Goal: Task Accomplishment & Management: Use online tool/utility

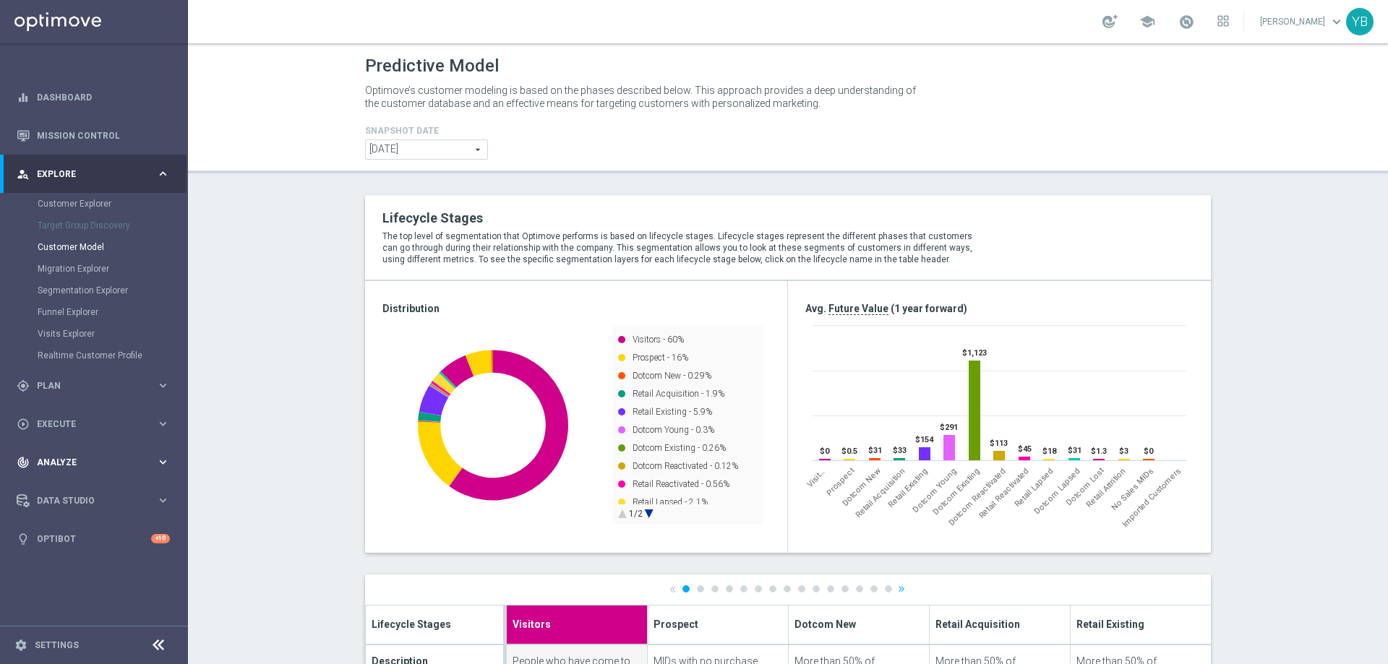
click at [166, 459] on icon "keyboard_arrow_right" at bounding box center [163, 462] width 14 height 14
click at [163, 427] on icon "keyboard_arrow_right" at bounding box center [163, 428] width 14 height 14
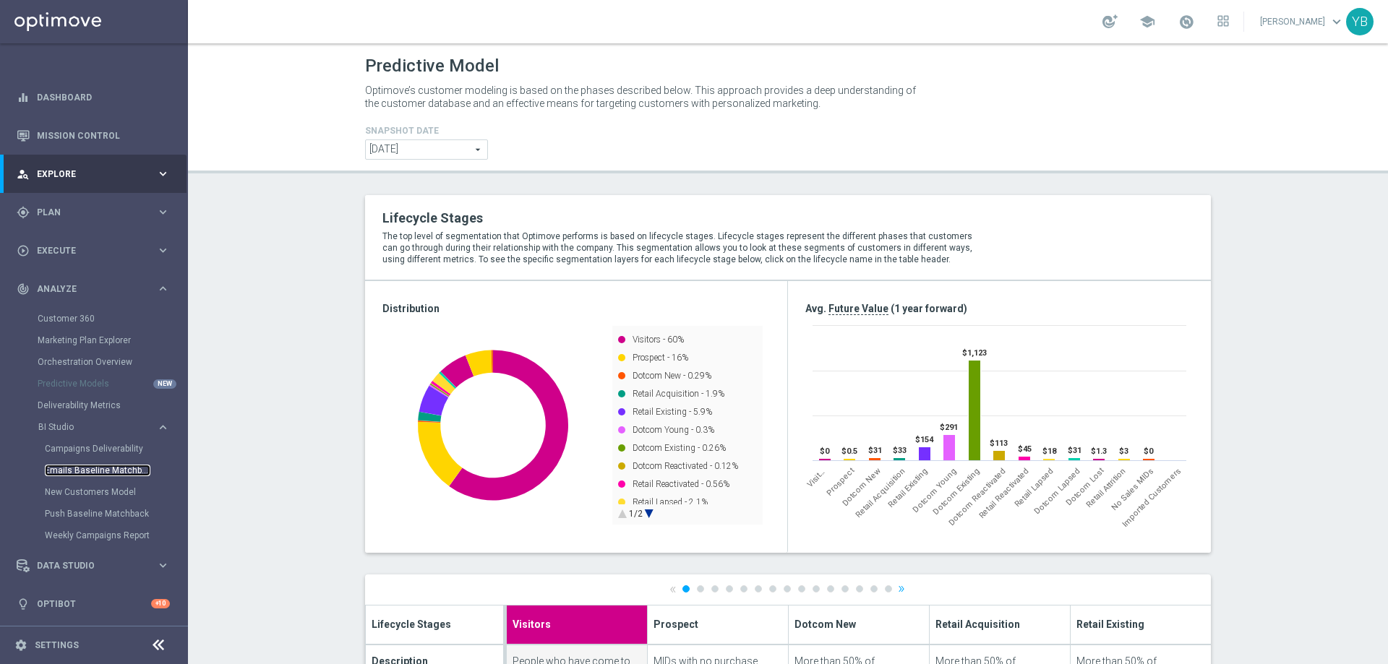
click at [97, 472] on link "Emails Baseline Matchback" at bounding box center [98, 471] width 106 height 12
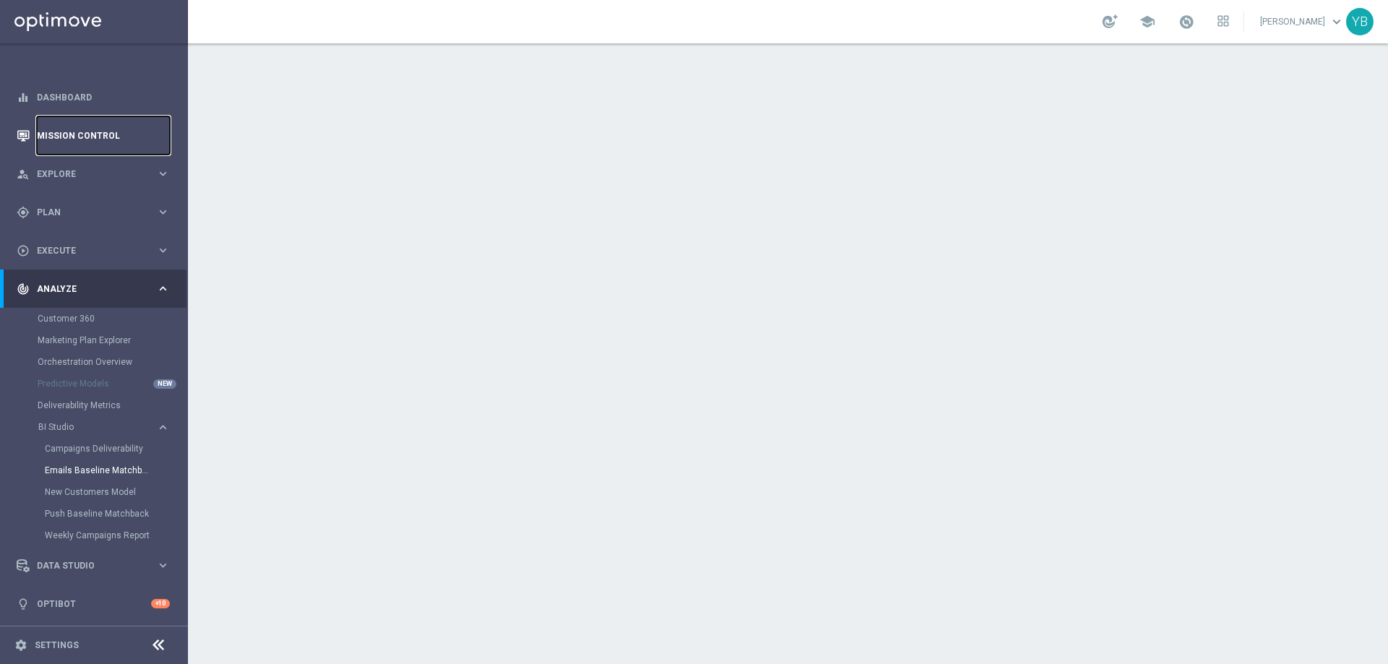
click at [72, 139] on link "Mission Control" at bounding box center [103, 135] width 133 height 38
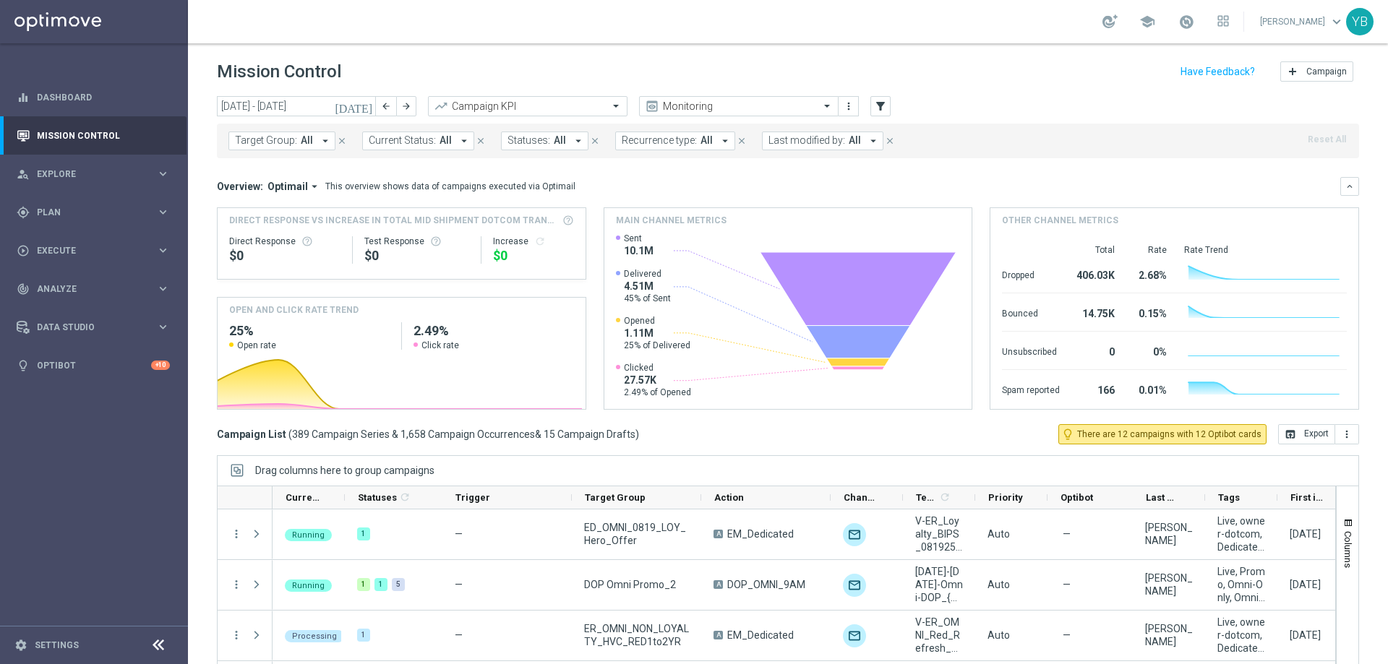
click at [362, 109] on icon "[DATE]" at bounding box center [354, 106] width 39 height 13
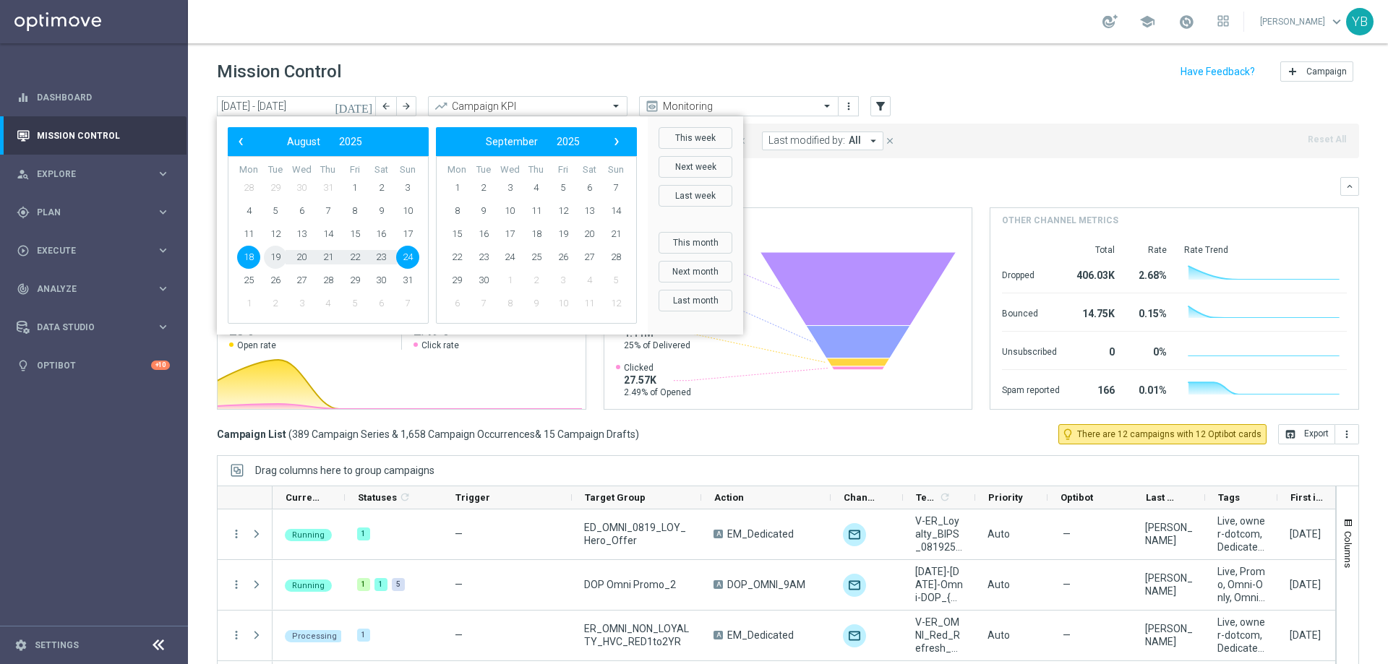
click at [278, 257] on span "19" at bounding box center [275, 257] width 23 height 23
type input "[DATE] - [DATE]"
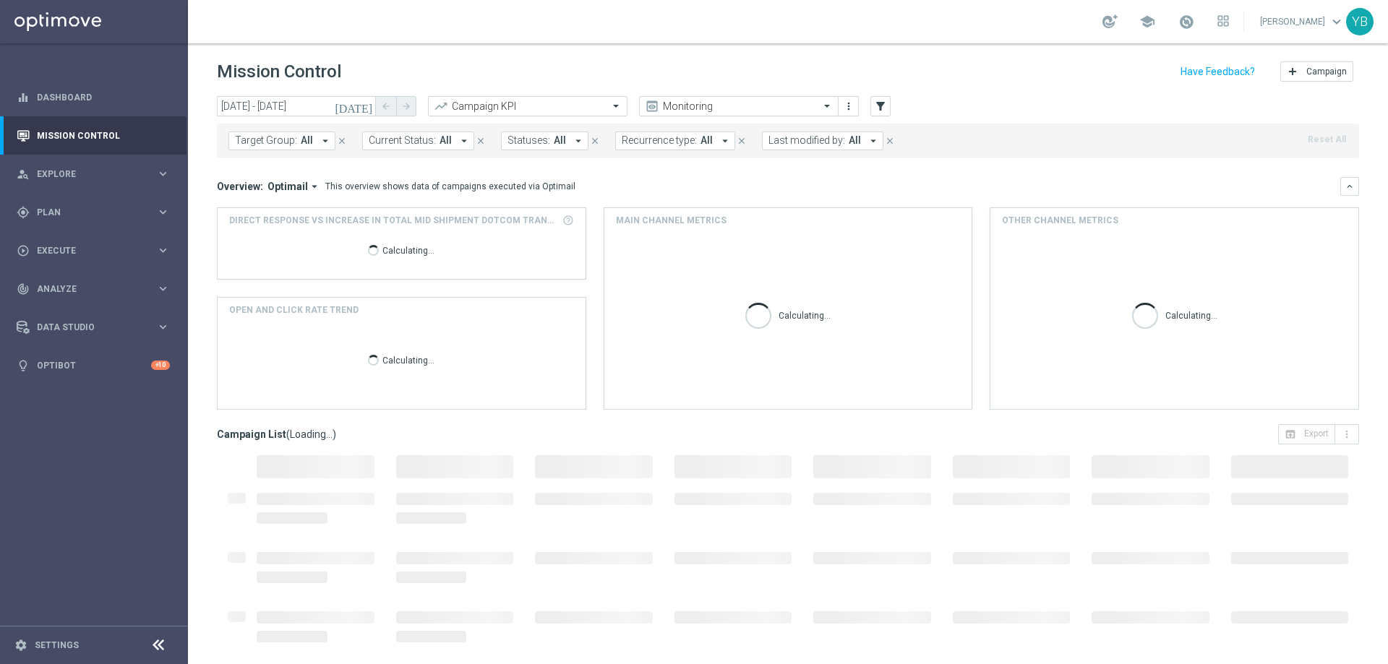
click at [312, 182] on icon "arrow_drop_down" at bounding box center [314, 186] width 13 height 13
click at [268, 209] on div "Analysis" at bounding box center [274, 208] width 35 height 13
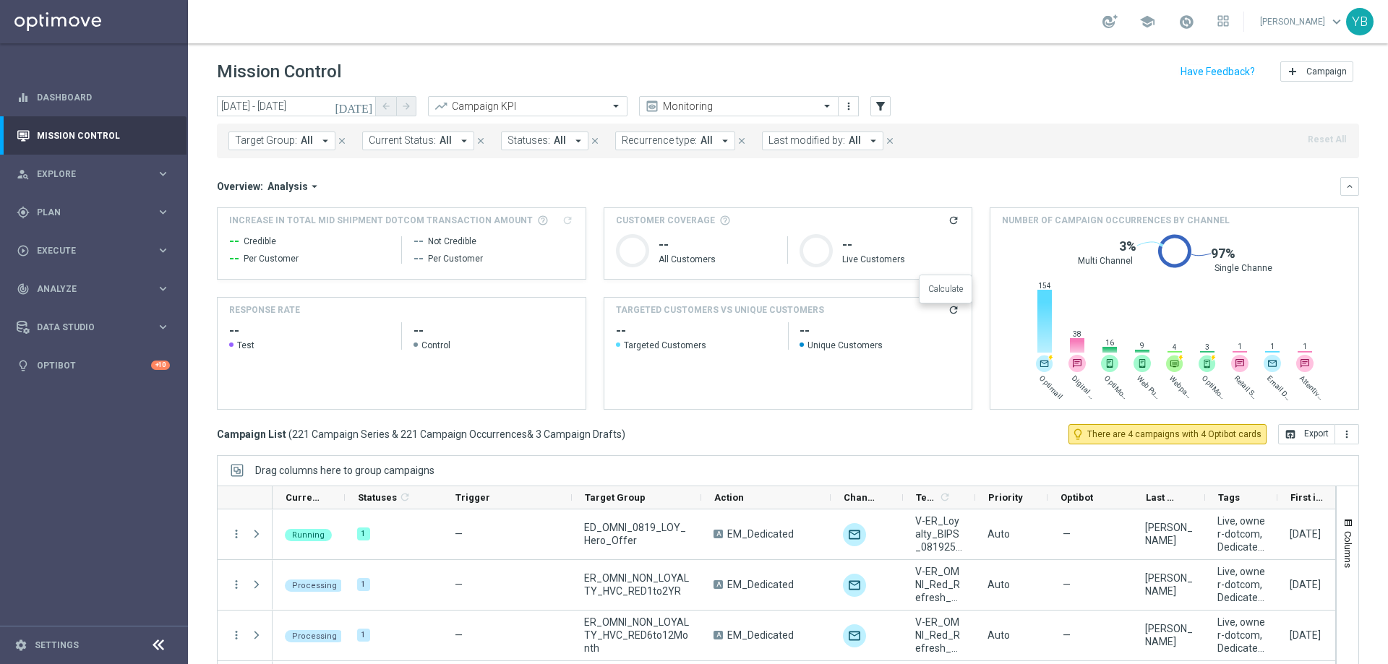
click at [949, 313] on icon "refresh" at bounding box center [954, 310] width 12 height 12
